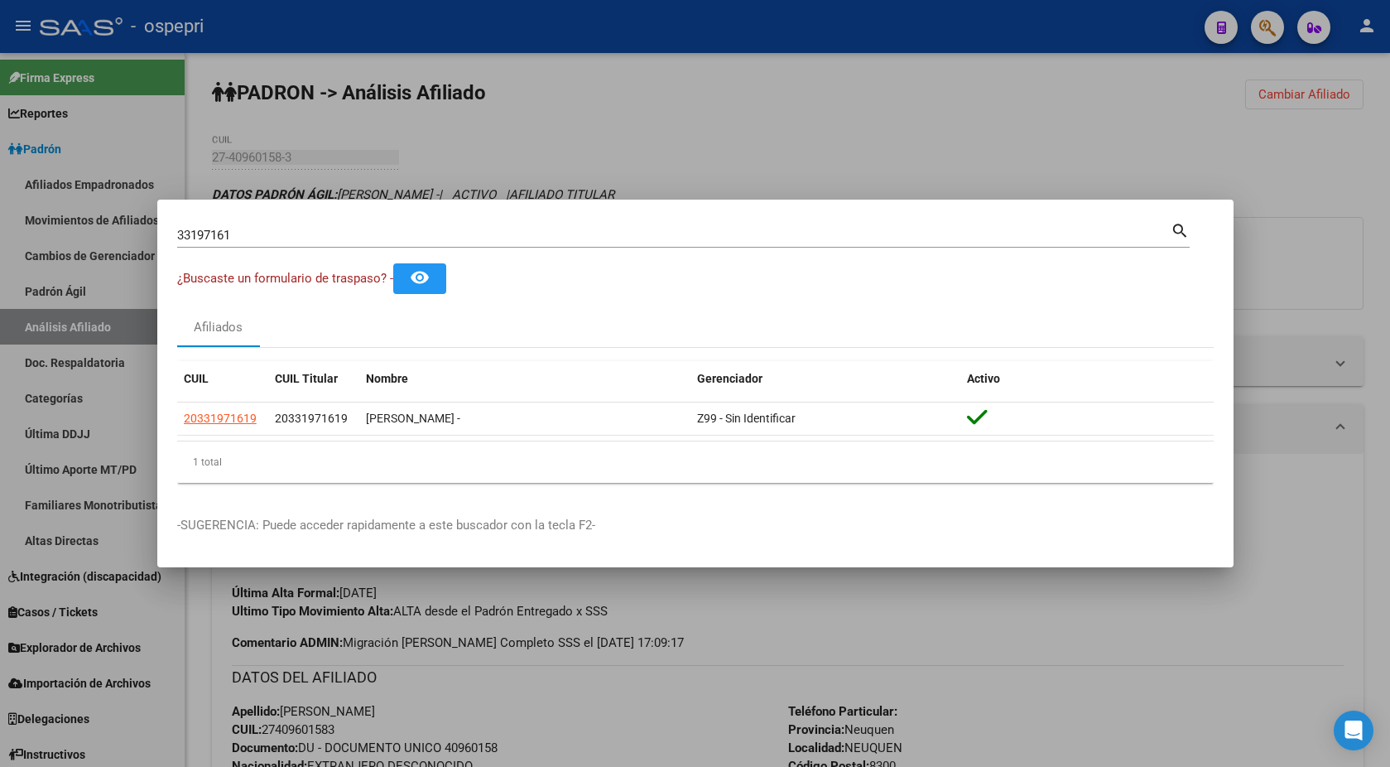
click at [420, 240] on input "33197161" at bounding box center [673, 235] width 993 height 15
paste input "5187564"
type input "35187564"
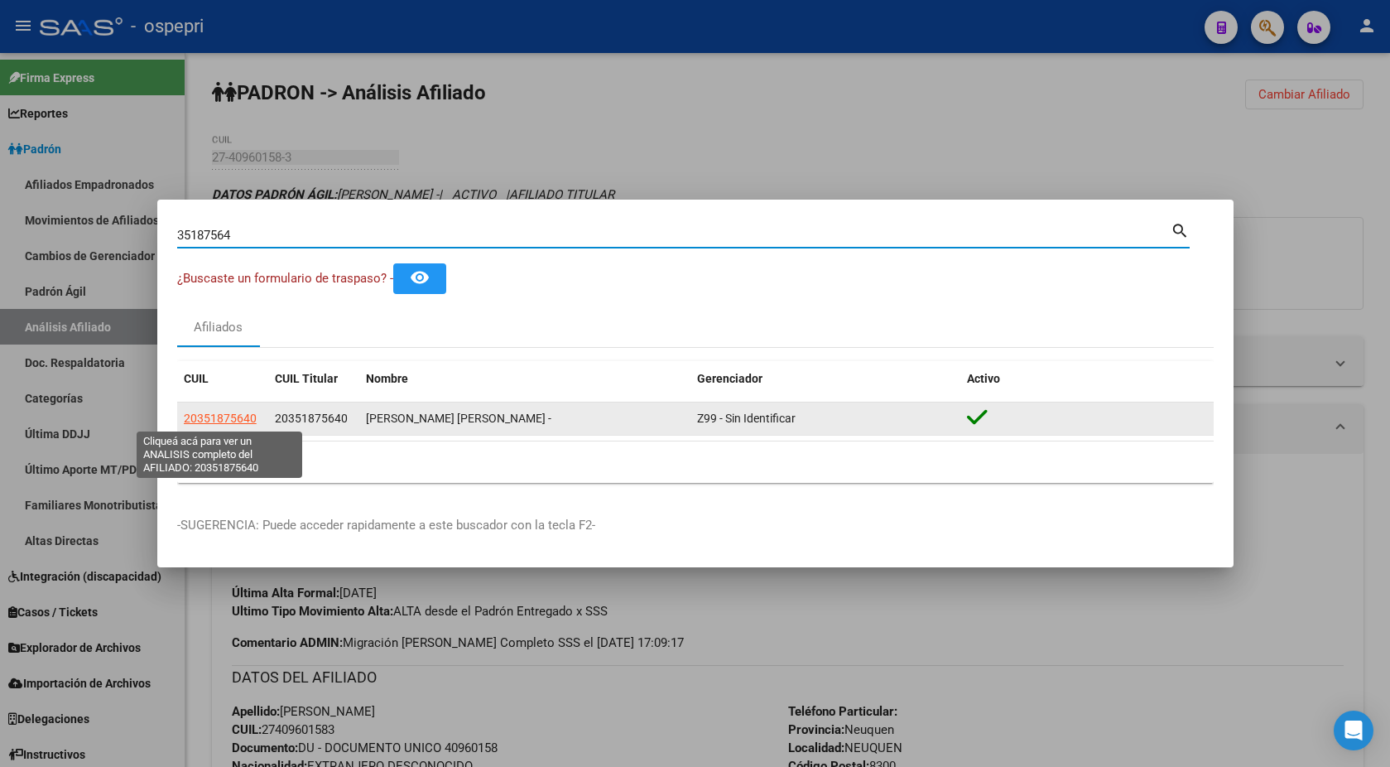
click at [226, 421] on span "20351875640" at bounding box center [220, 417] width 73 height 13
type textarea "20351875640"
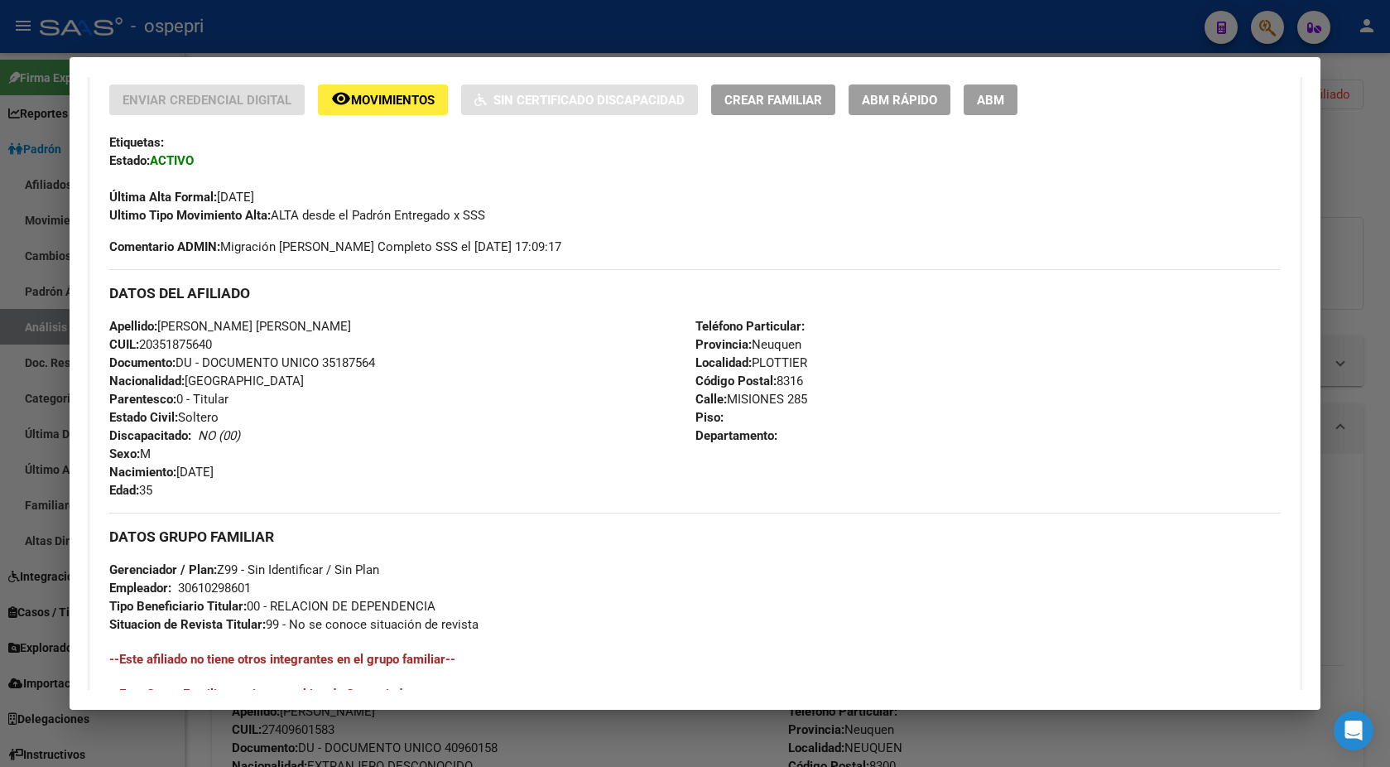
scroll to position [646, 0]
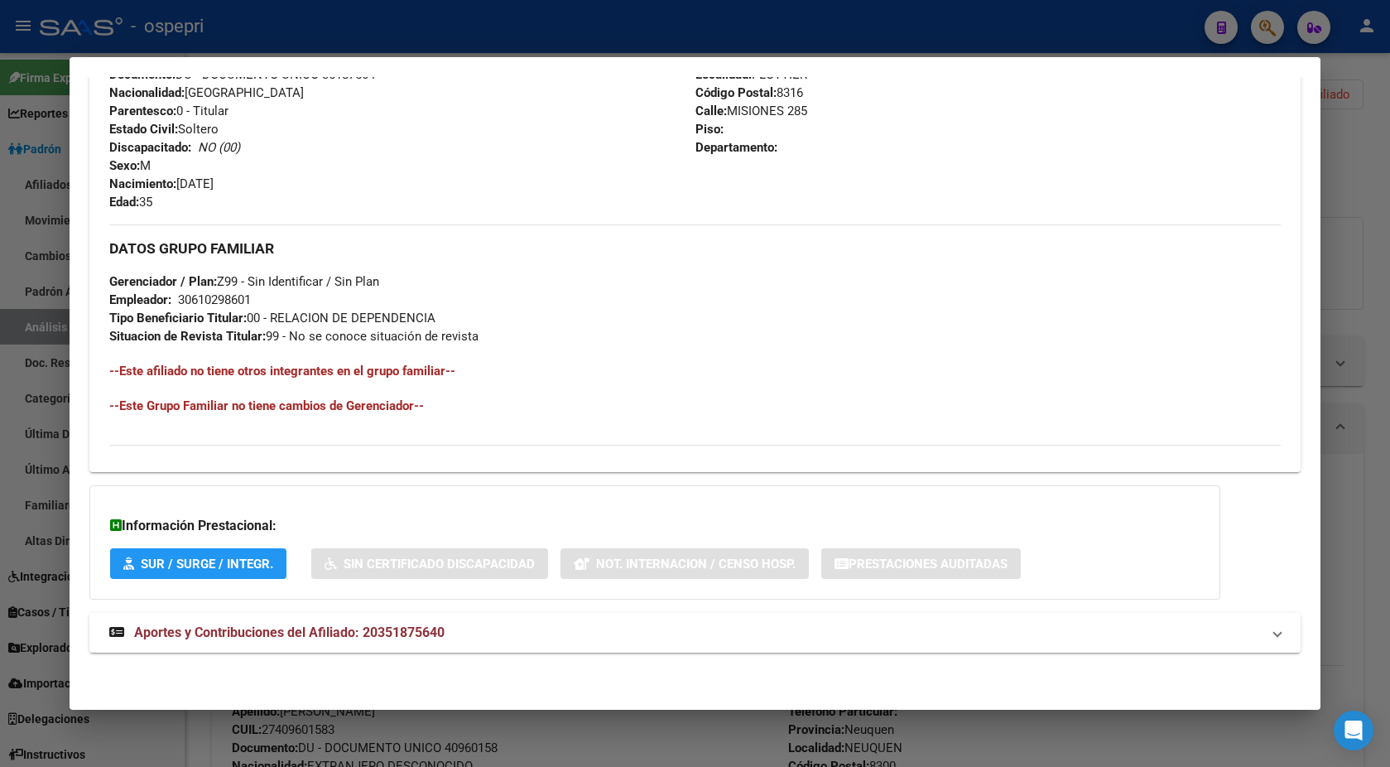
click at [464, 636] on mat-panel-title "Aportes y Contribuciones del Afiliado: 20351875640" at bounding box center [685, 633] width 1152 height 20
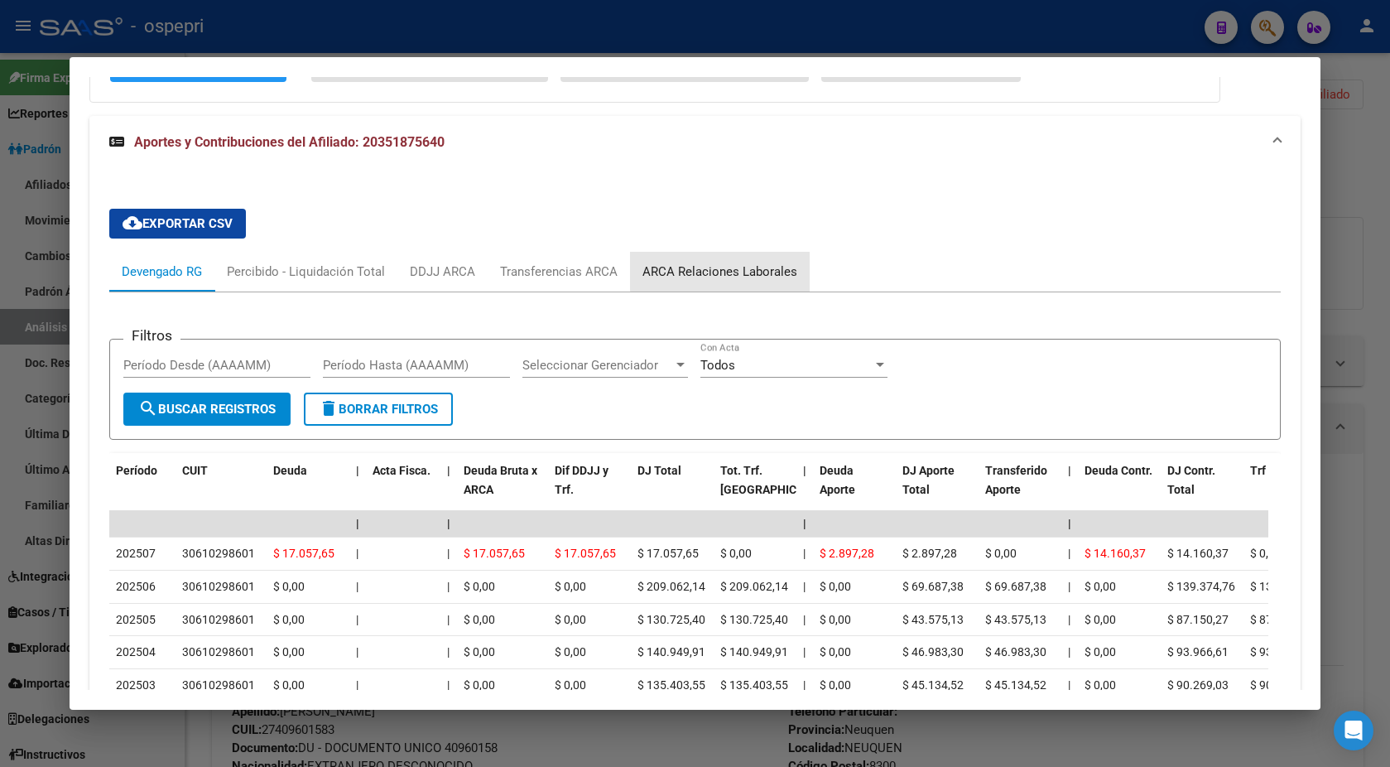
click at [751, 271] on div "ARCA Relaciones Laborales" at bounding box center [719, 271] width 155 height 18
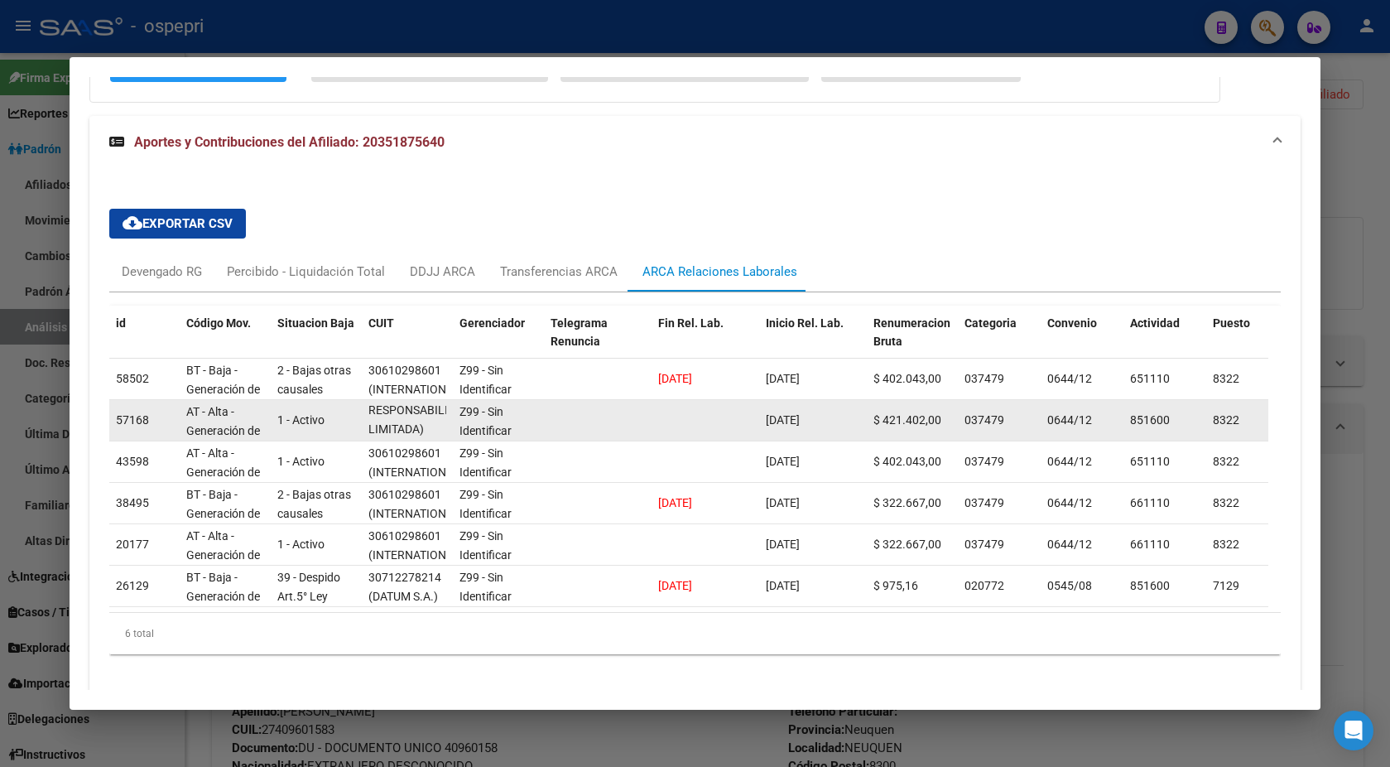
scroll to position [1, 0]
drag, startPoint x: 376, startPoint y: 426, endPoint x: 424, endPoint y: 438, distance: 49.4
click at [424, 438] on datatable-body-cell "34638952035 (UDEM SOCIEDAD DE RESPONSABILIDAD LIMITADA)" at bounding box center [407, 420] width 91 height 41
